Goal: Task Accomplishment & Management: Complete application form

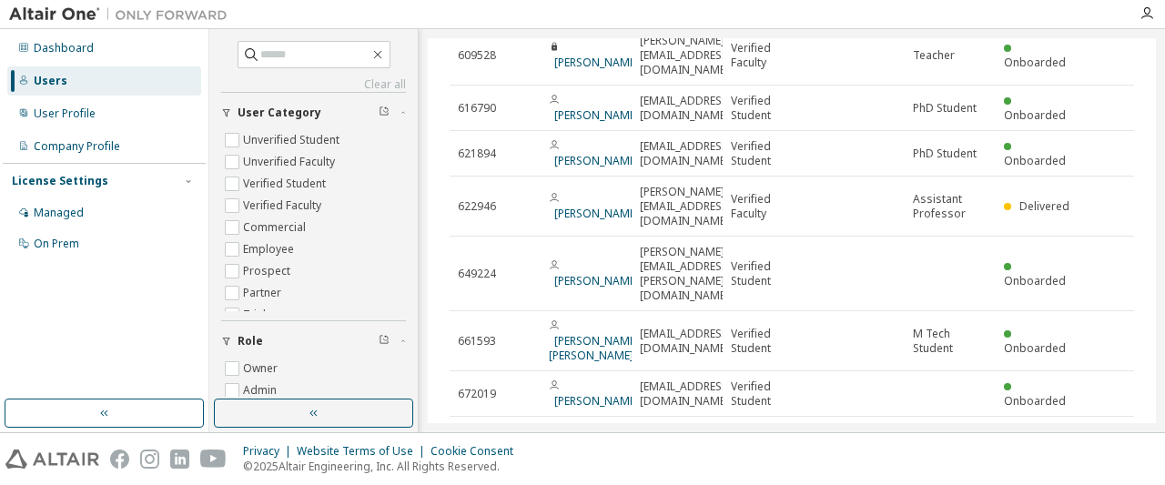
scroll to position [212, 0]
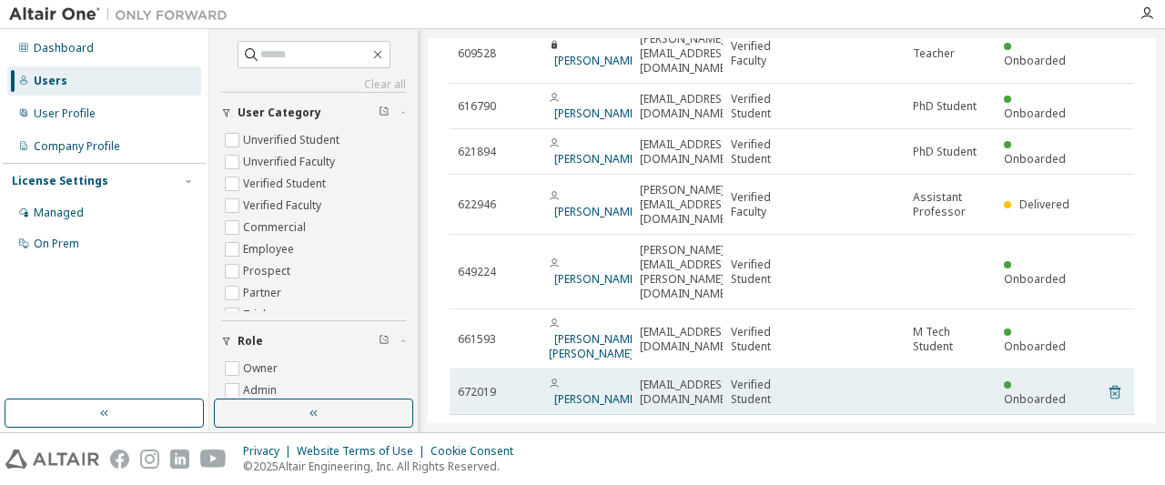
click at [1117, 381] on icon at bounding box center [1115, 392] width 16 height 22
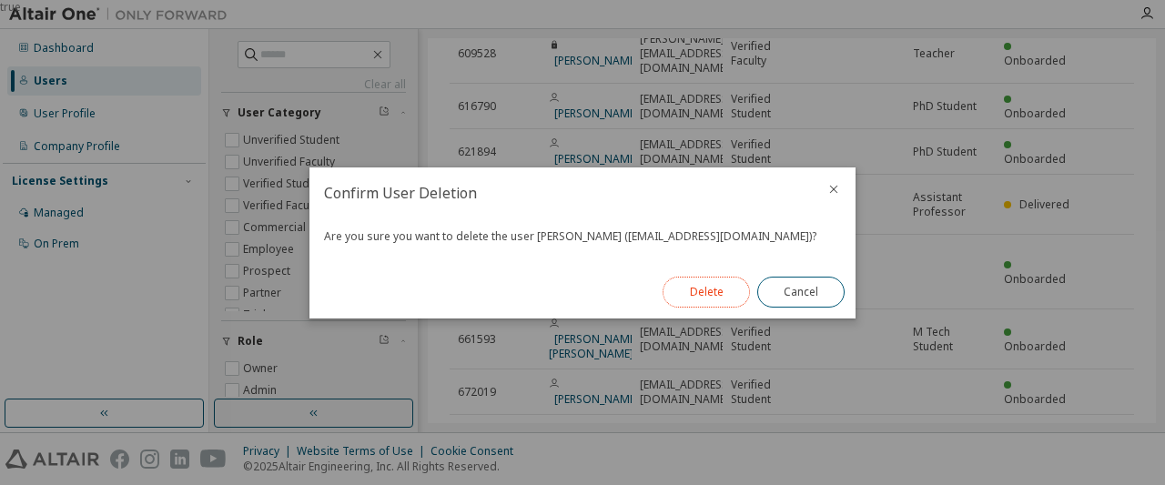
click at [708, 299] on button "Delete" at bounding box center [706, 292] width 87 height 31
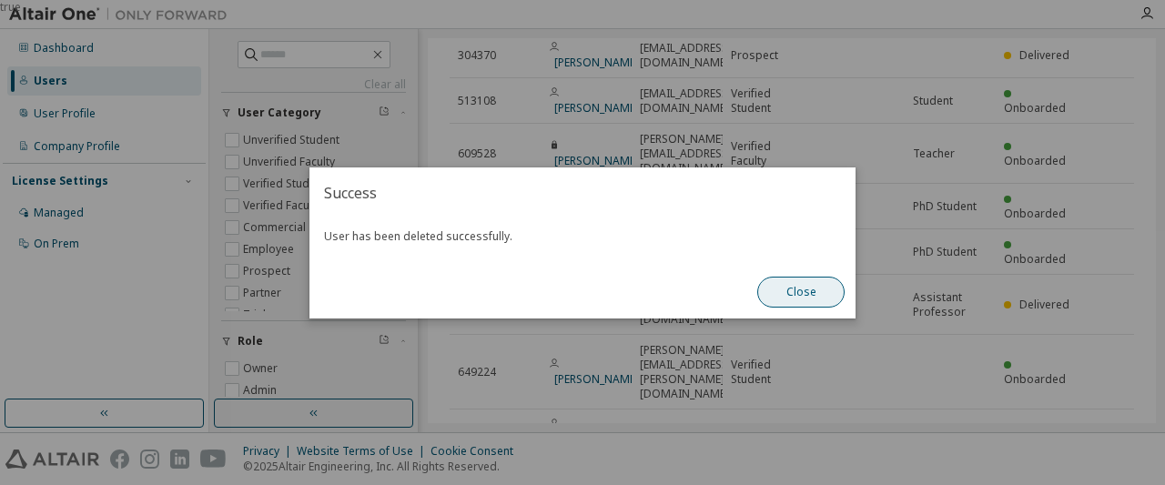
click at [826, 297] on button "Close" at bounding box center [800, 292] width 87 height 31
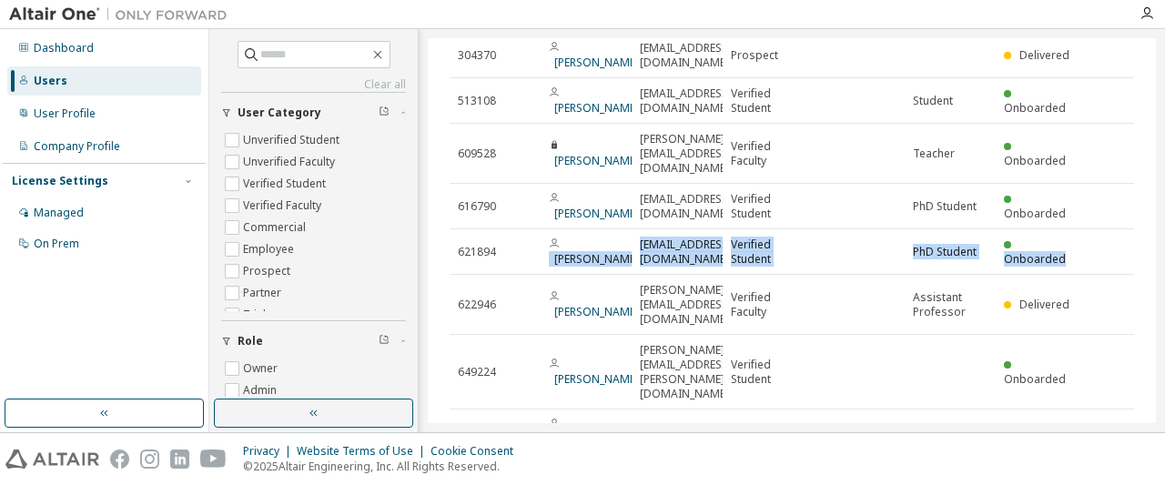
drag, startPoint x: 1157, startPoint y: 250, endPoint x: 1151, endPoint y: 282, distance: 32.3
click at [1151, 282] on div "Clear all Status Role Owner Admin User User Category Unverified Student Unverif…" at bounding box center [687, 230] width 956 height 403
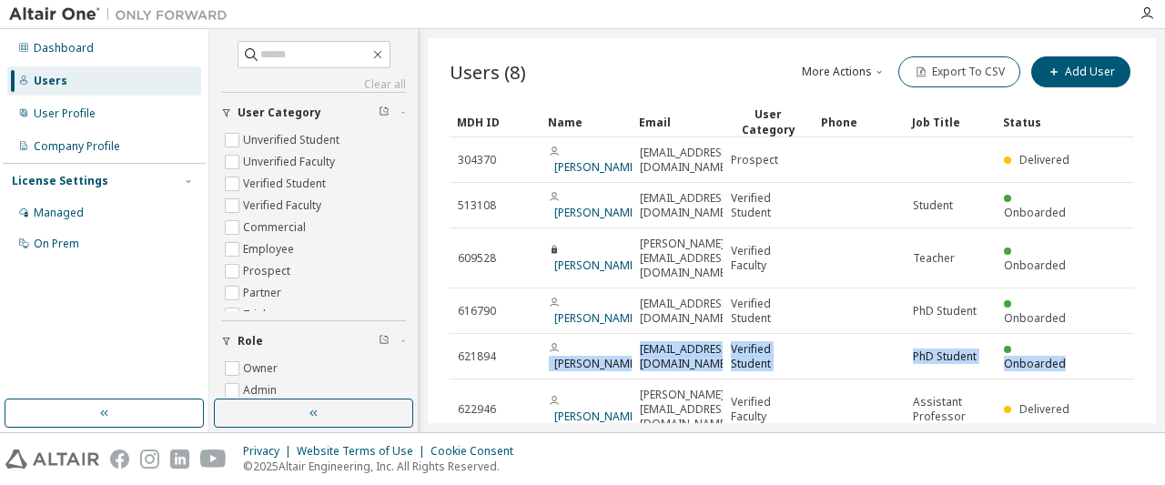
scroll to position [0, 0]
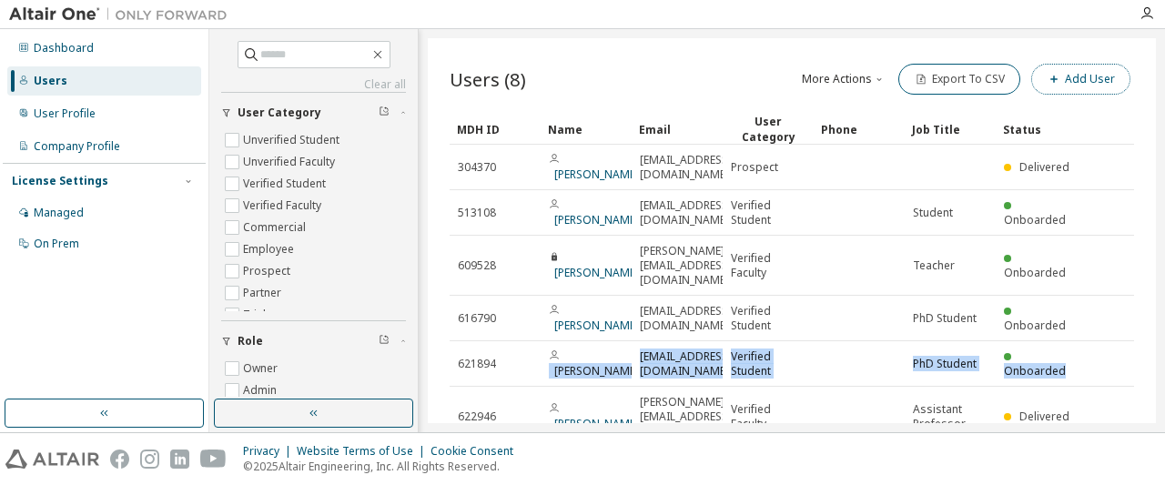
click at [1095, 77] on button "Add User" at bounding box center [1080, 79] width 99 height 31
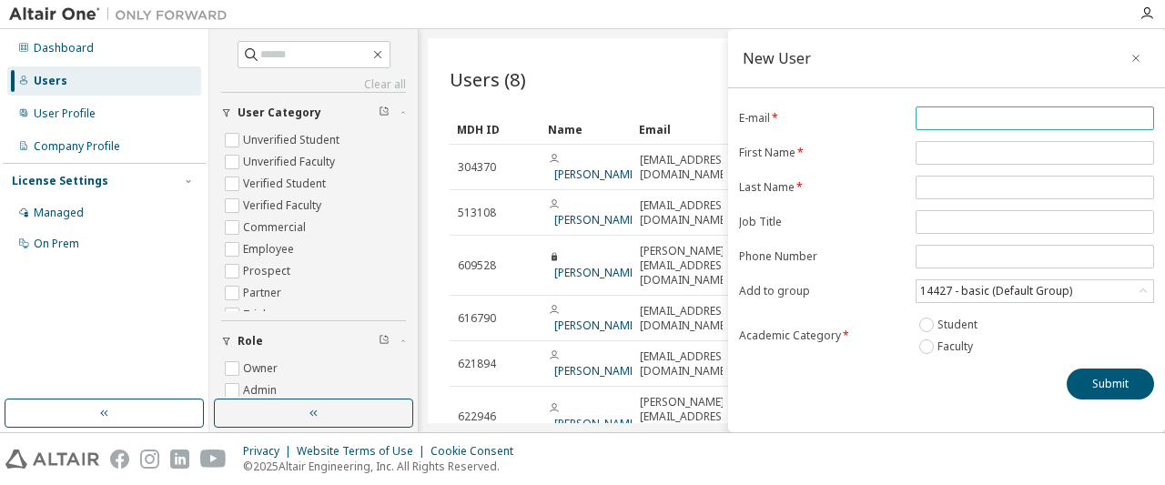
click at [956, 117] on input "email" at bounding box center [1034, 118] width 229 height 15
paste input "**********"
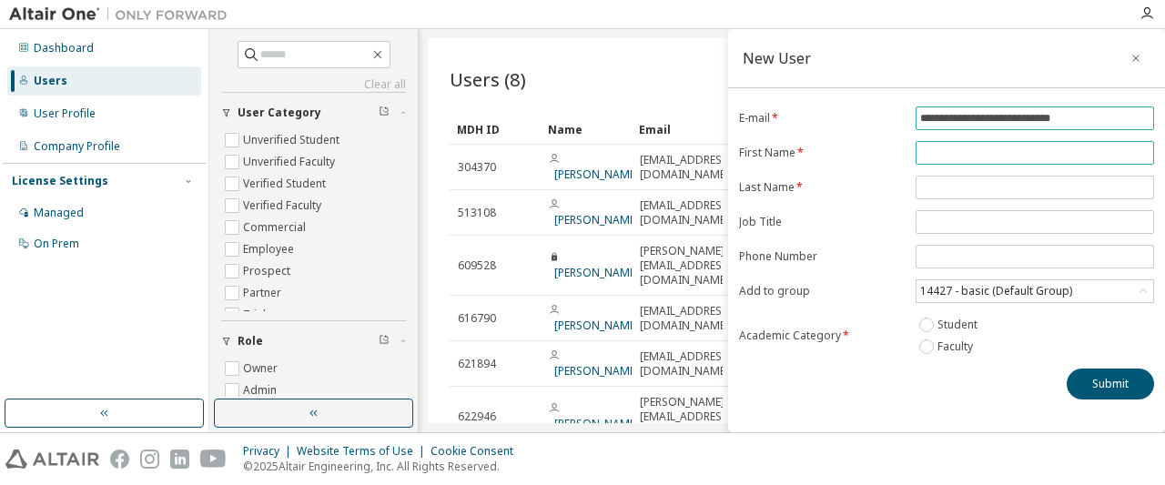
type input "**********"
click at [940, 156] on input "text" at bounding box center [1034, 153] width 229 height 15
type input "********"
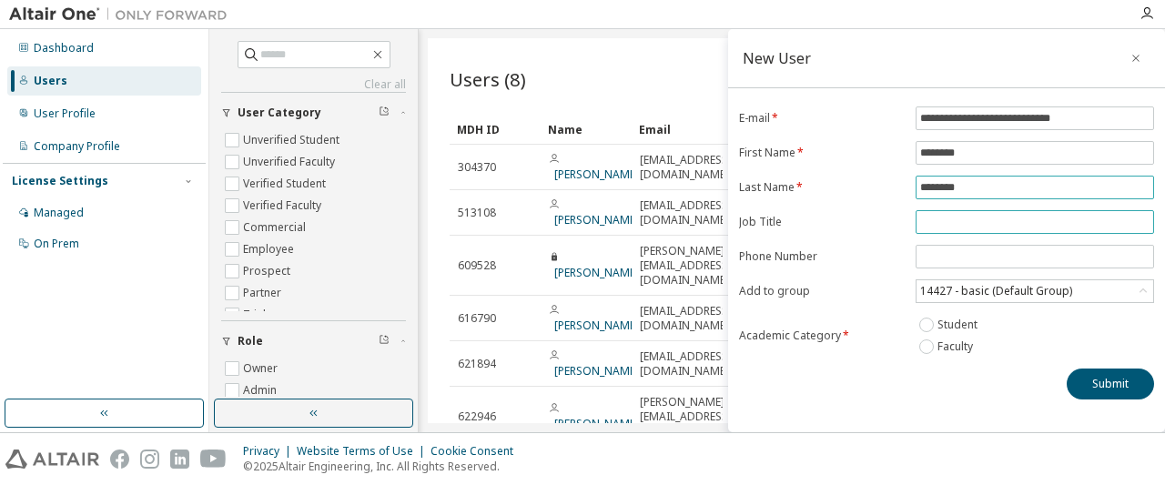
type input "********"
click at [953, 216] on input "text" at bounding box center [1034, 222] width 229 height 15
type input "**********"
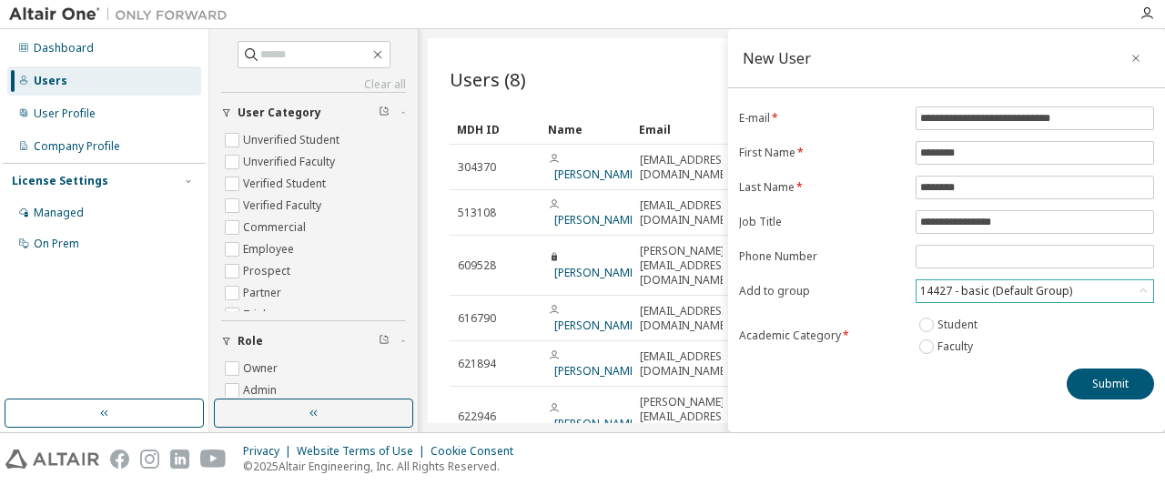
click at [1039, 289] on div "14427 - basic (Default Group)" at bounding box center [996, 291] width 157 height 20
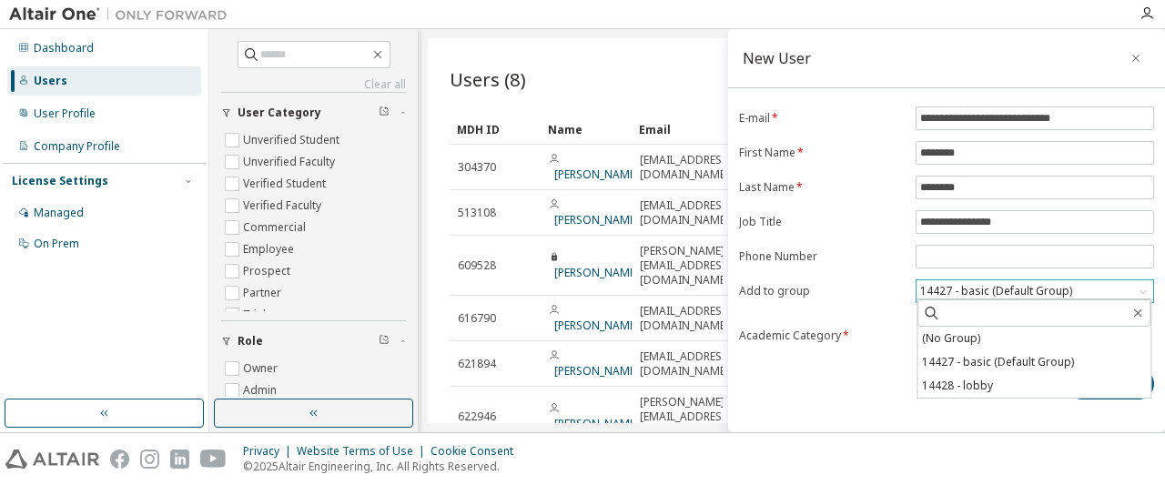
click at [1037, 289] on div "14427 - basic (Default Group)" at bounding box center [996, 291] width 157 height 20
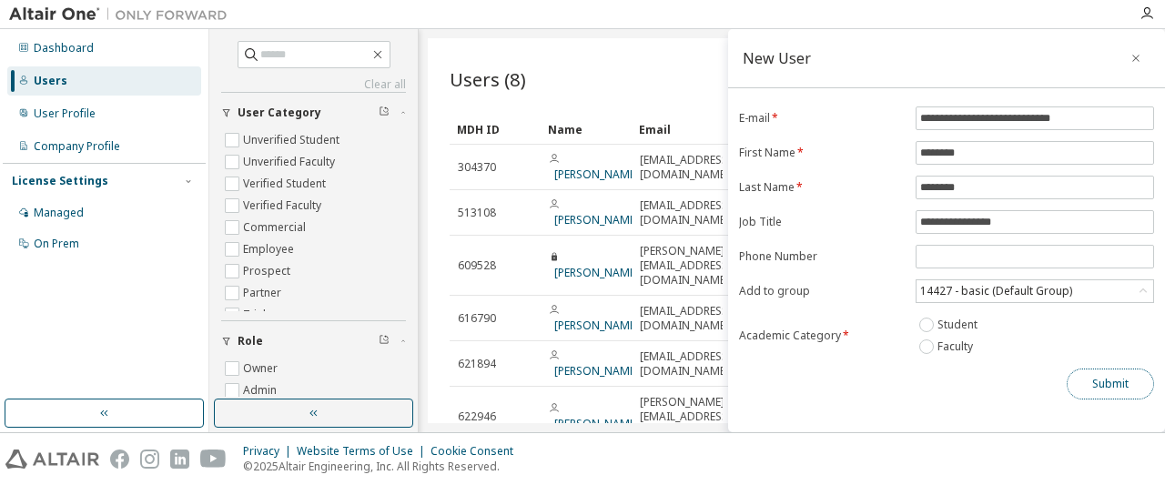
click at [1091, 370] on button "Submit" at bounding box center [1110, 384] width 87 height 31
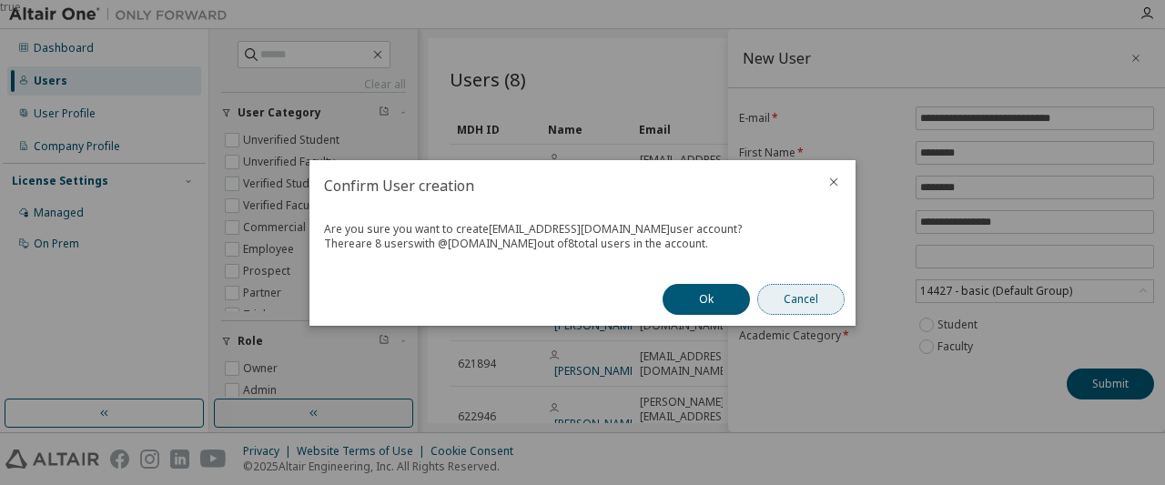
click at [803, 292] on button "Cancel" at bounding box center [800, 299] width 87 height 31
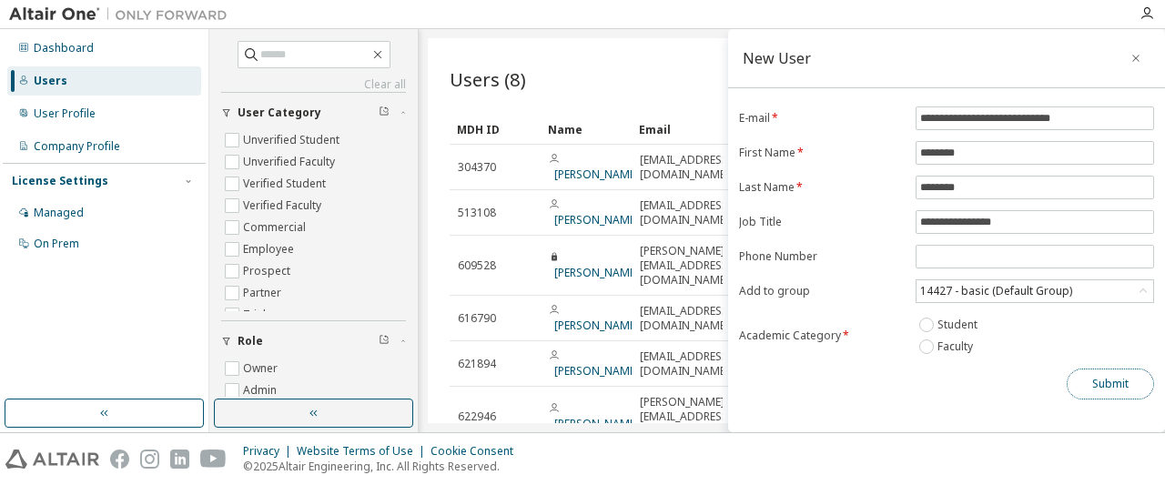
click at [1116, 384] on button "Submit" at bounding box center [1110, 384] width 87 height 31
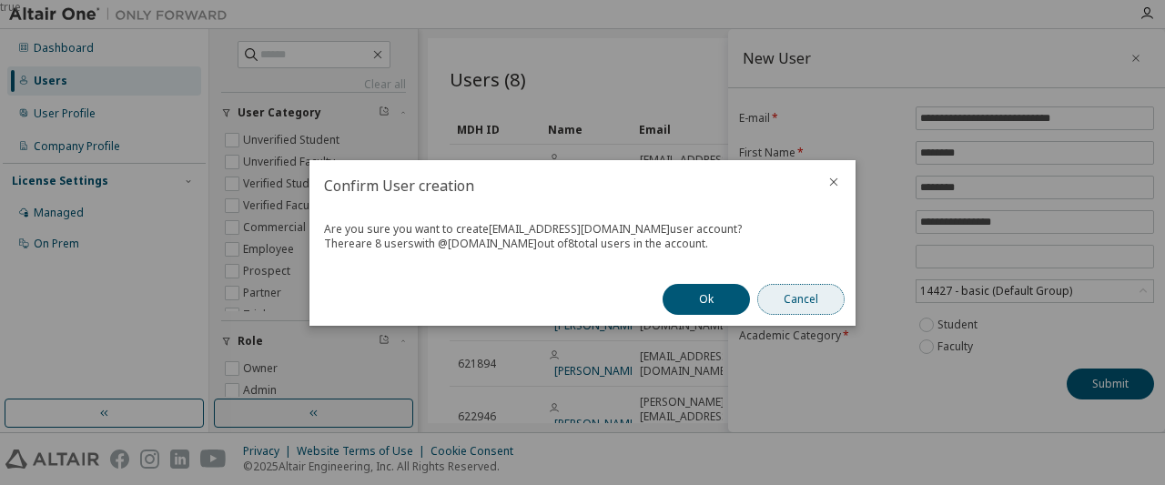
click at [786, 309] on button "Cancel" at bounding box center [800, 299] width 87 height 31
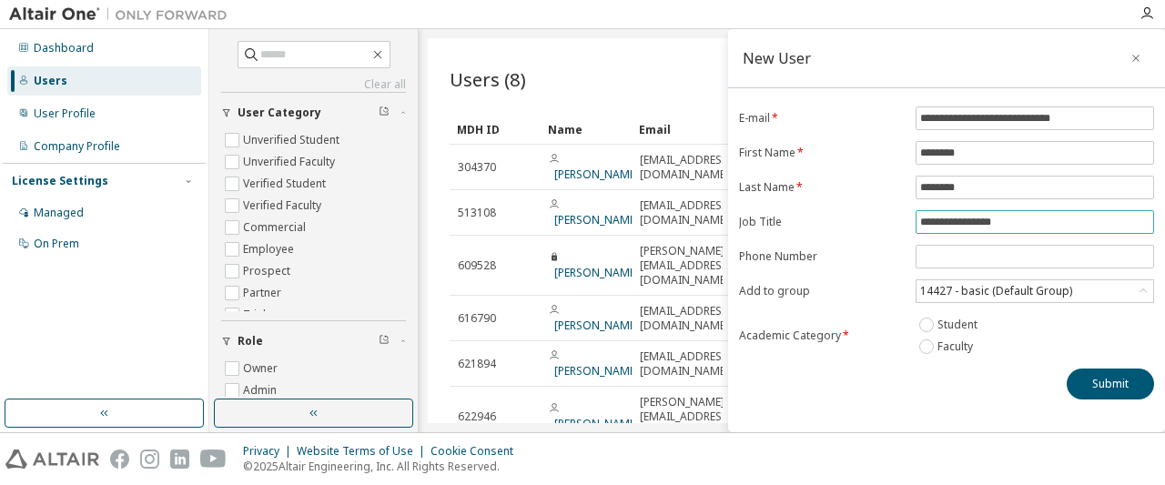
drag, startPoint x: 1140, startPoint y: 60, endPoint x: 1028, endPoint y: 218, distance: 193.2
click at [1028, 218] on div "**********" at bounding box center [946, 230] width 437 height 403
click at [1098, 376] on button "Submit" at bounding box center [1110, 384] width 87 height 31
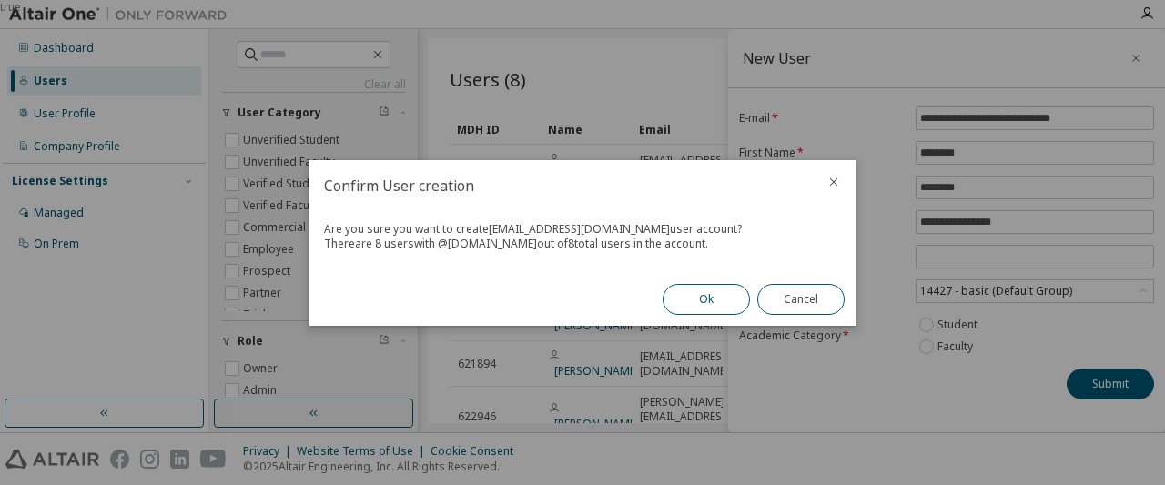
click at [720, 302] on button "Ok" at bounding box center [706, 299] width 87 height 31
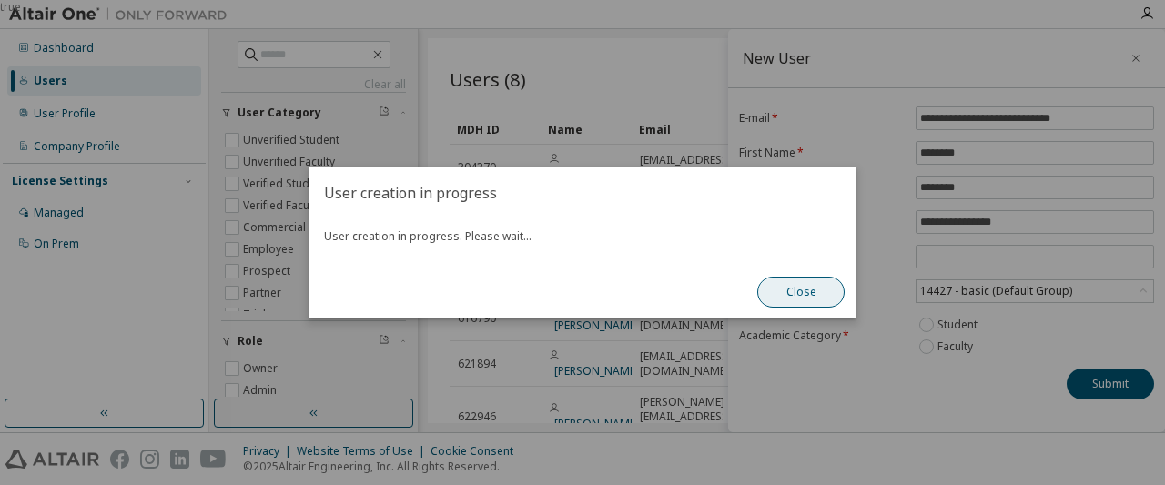
click at [796, 294] on button "Close" at bounding box center [800, 292] width 87 height 31
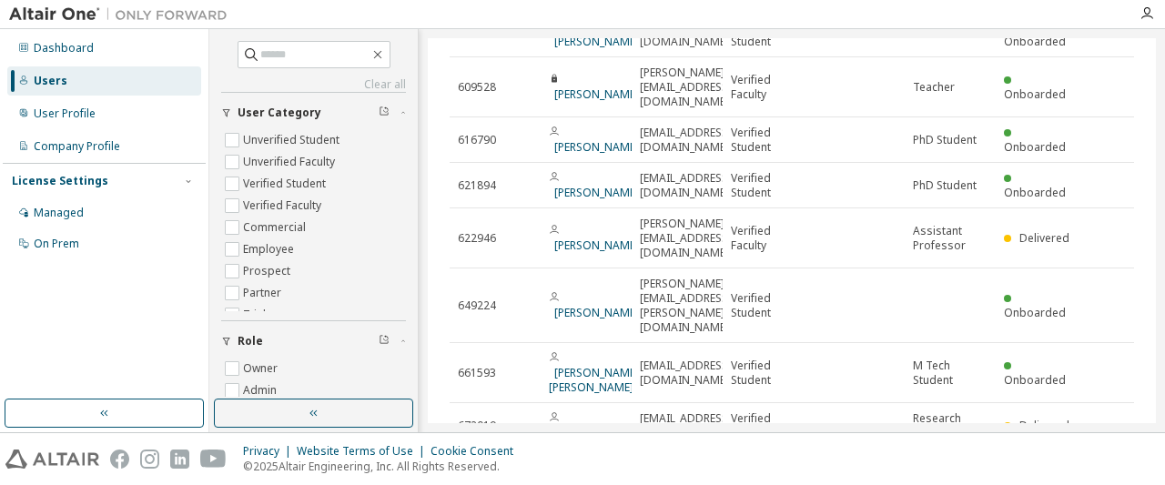
scroll to position [212, 0]
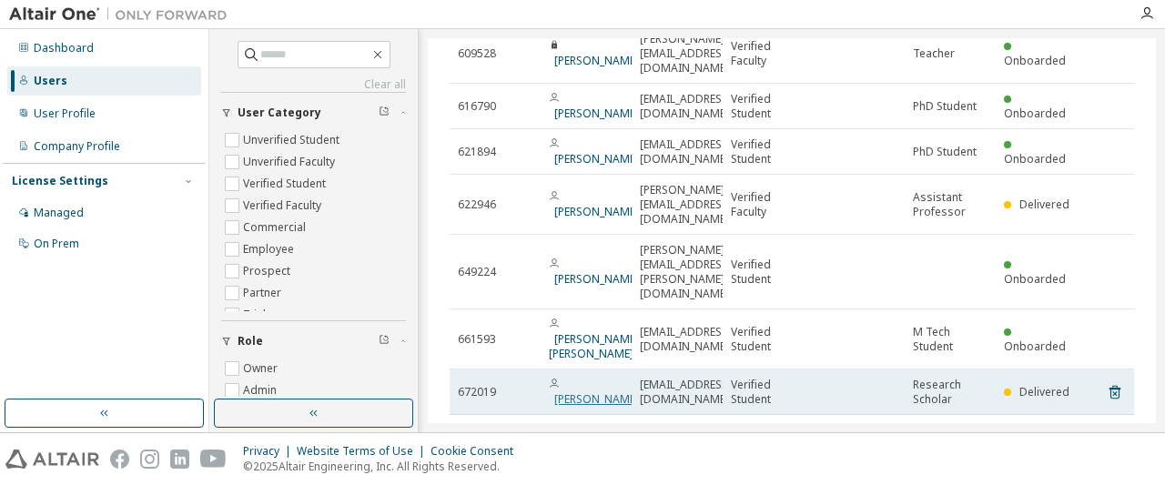
click at [583, 391] on link "[PERSON_NAME]" at bounding box center [596, 398] width 85 height 15
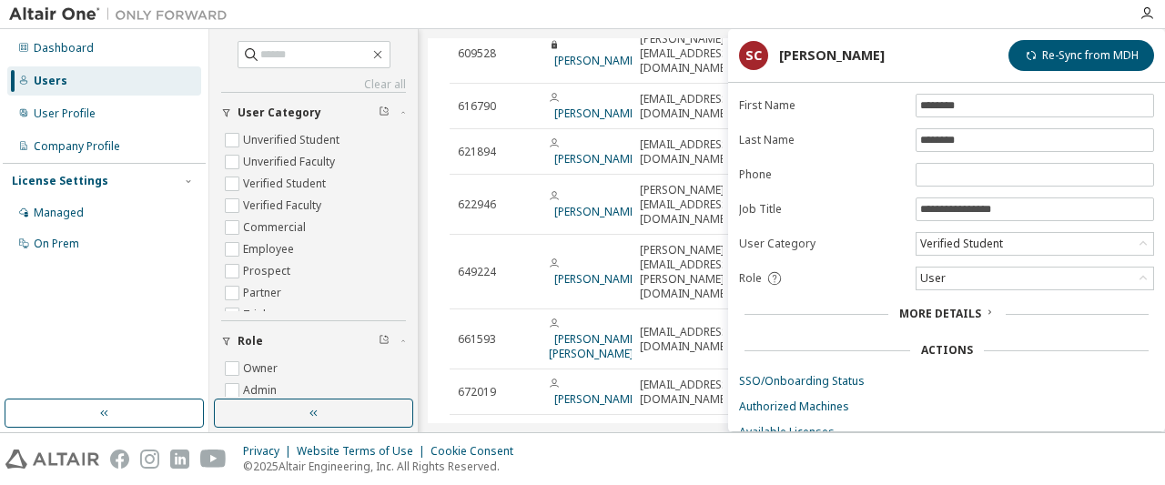
scroll to position [119, 0]
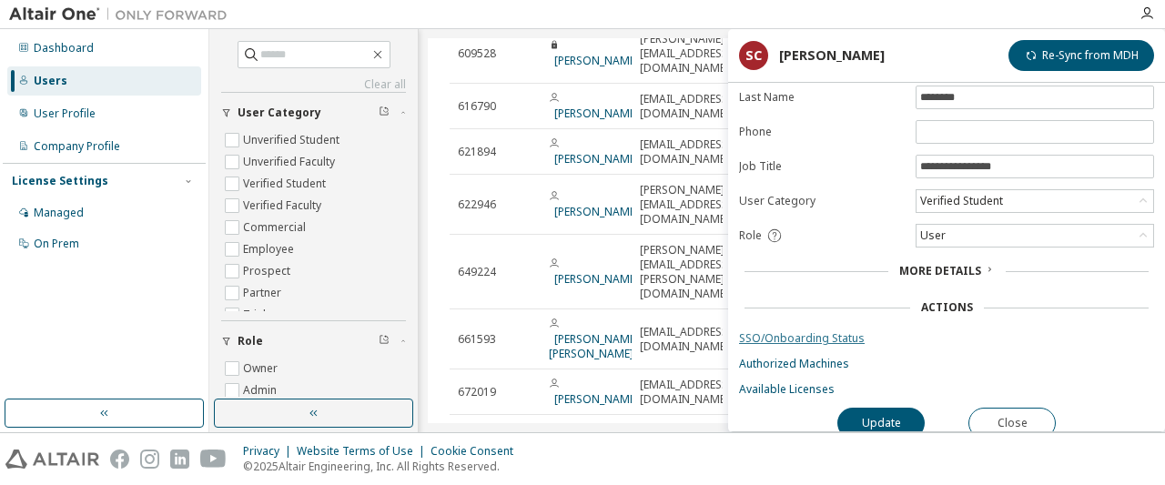
click at [856, 331] on link "SSO/Onboarding Status" at bounding box center [946, 338] width 415 height 15
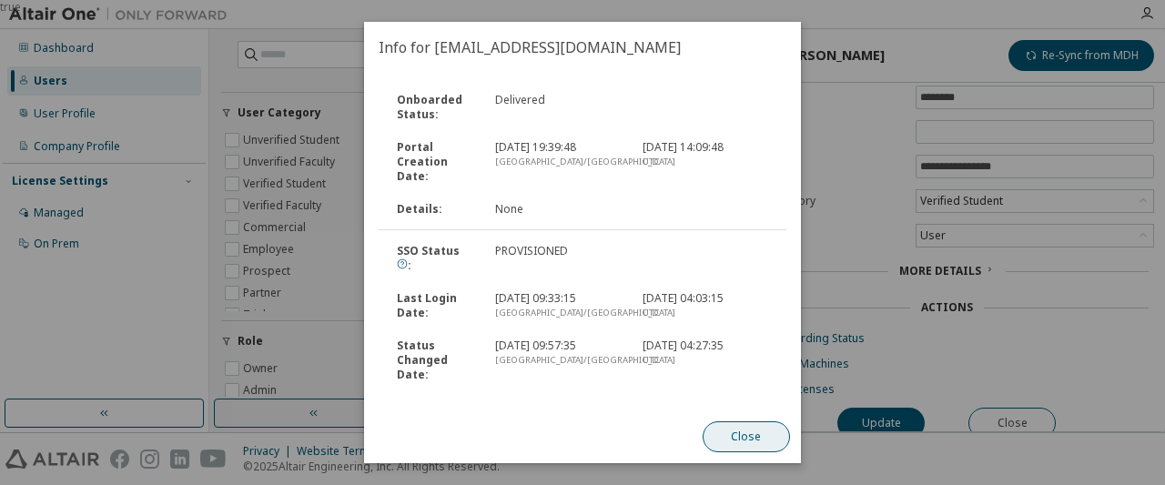
click at [735, 435] on button "Close" at bounding box center [746, 436] width 87 height 31
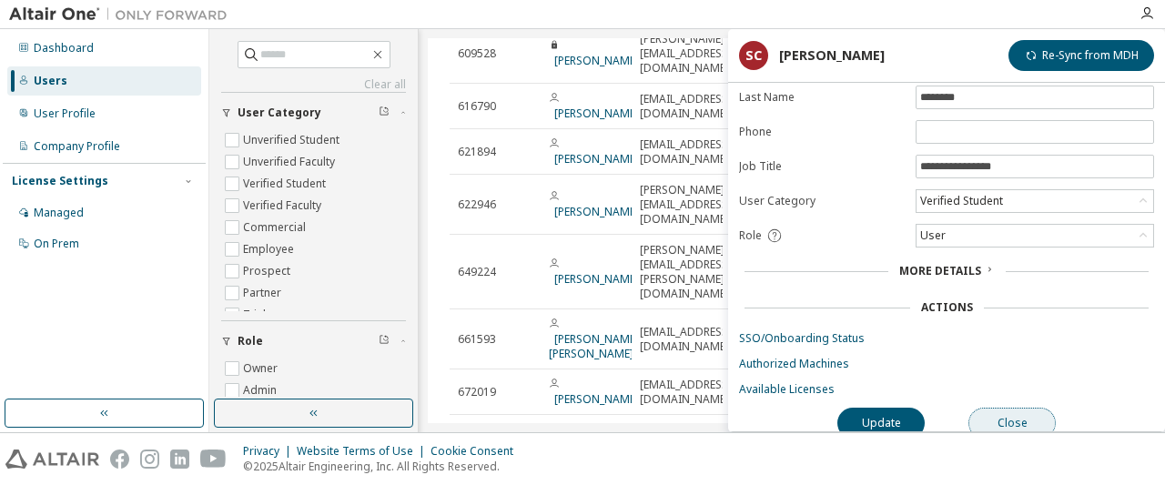
click at [1020, 411] on button "Close" at bounding box center [1011, 423] width 87 height 31
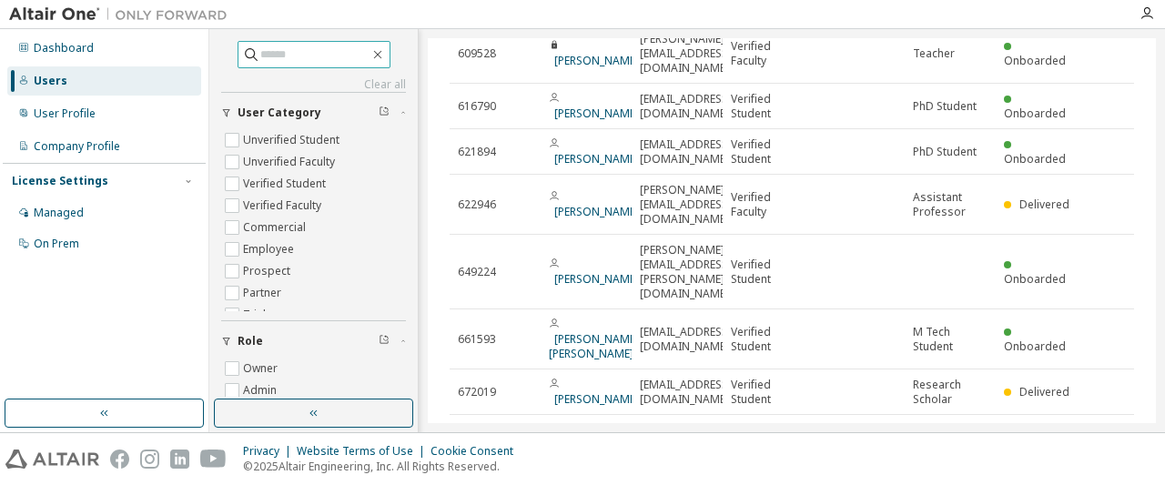
click at [390, 65] on span at bounding box center [314, 54] width 153 height 27
click at [385, 59] on icon "button" at bounding box center [377, 54] width 15 height 15
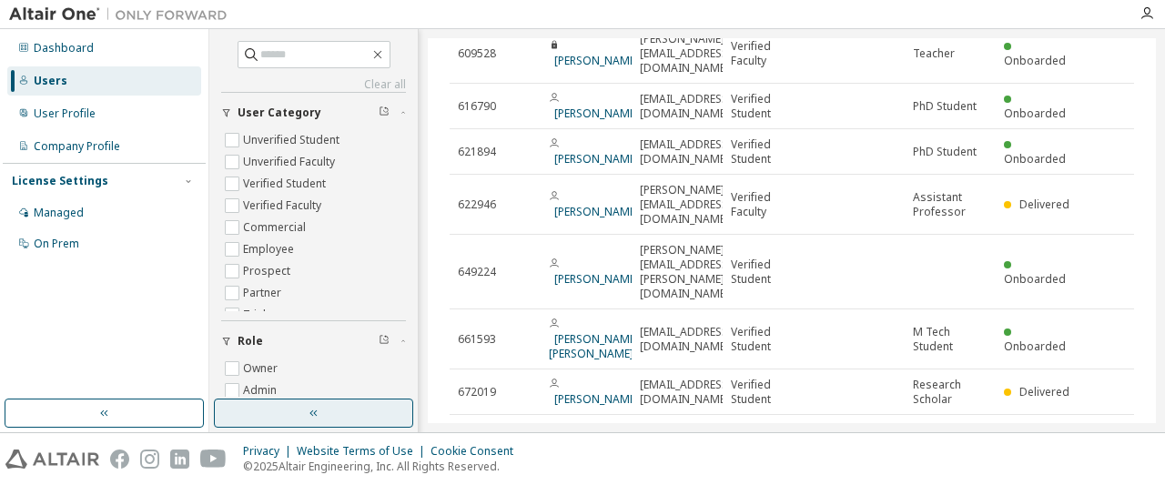
click at [325, 412] on button "button" at bounding box center [313, 413] width 199 height 29
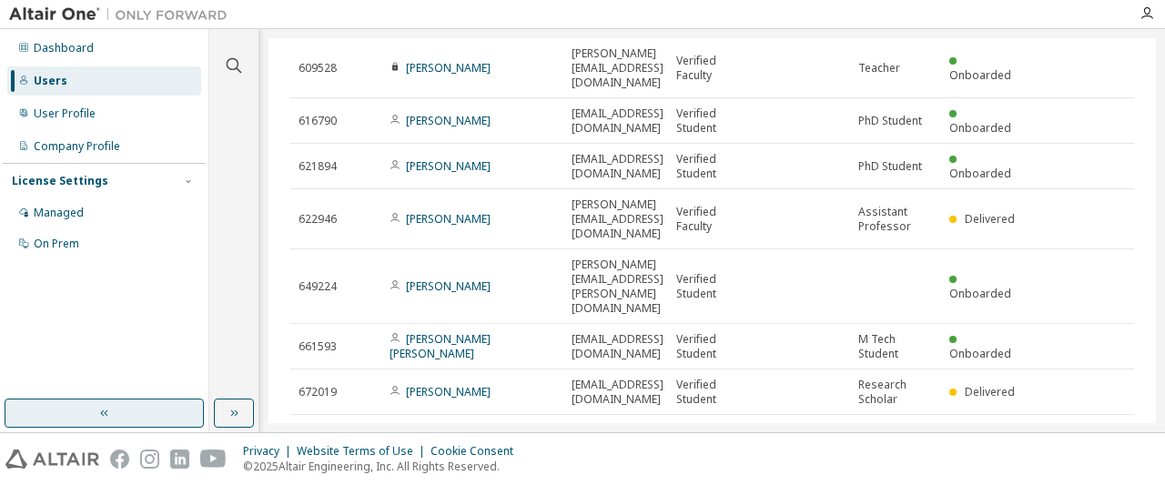
click at [173, 405] on button "button" at bounding box center [104, 413] width 199 height 29
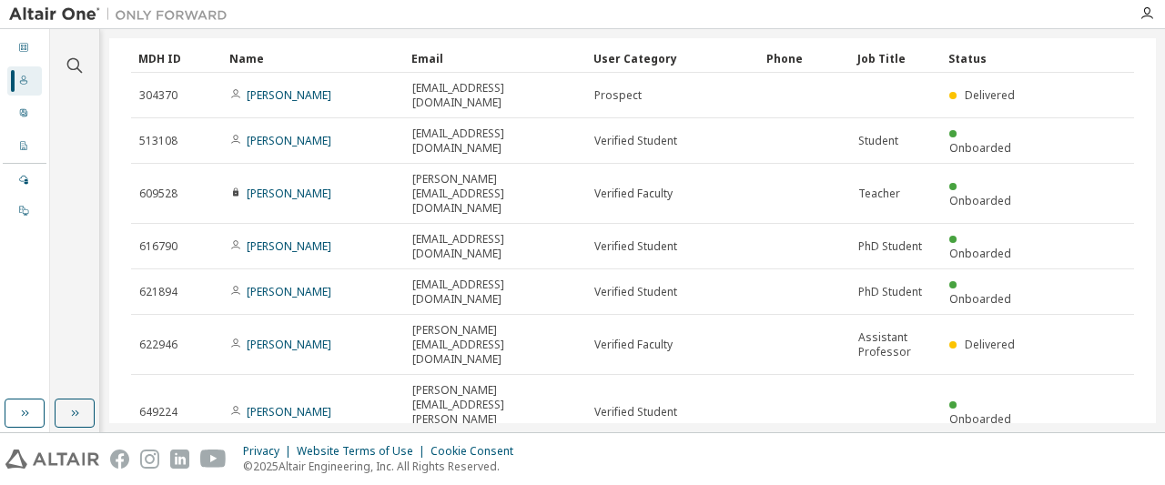
scroll to position [71, 0]
